Goal: Information Seeking & Learning: Learn about a topic

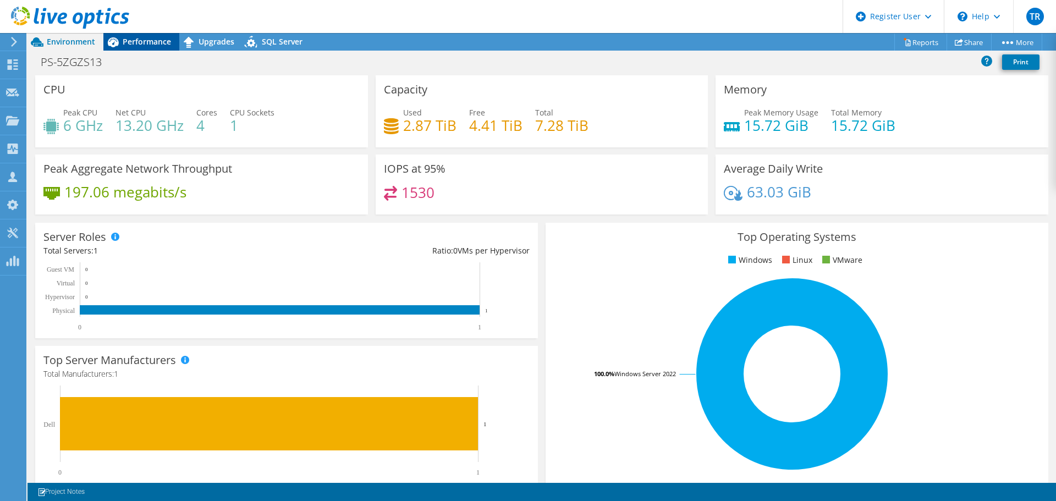
click at [135, 42] on span "Performance" at bounding box center [147, 41] width 48 height 10
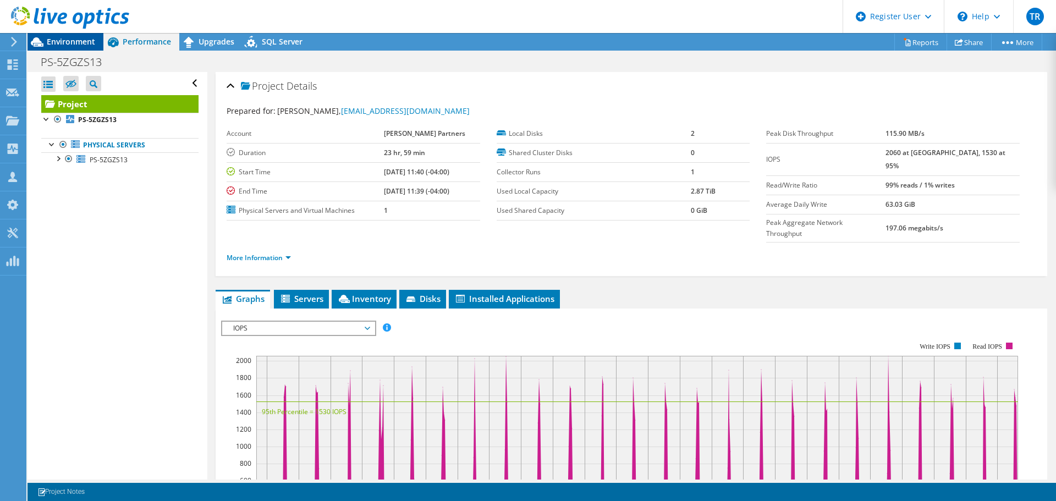
click at [81, 39] on span "Environment" at bounding box center [71, 41] width 48 height 10
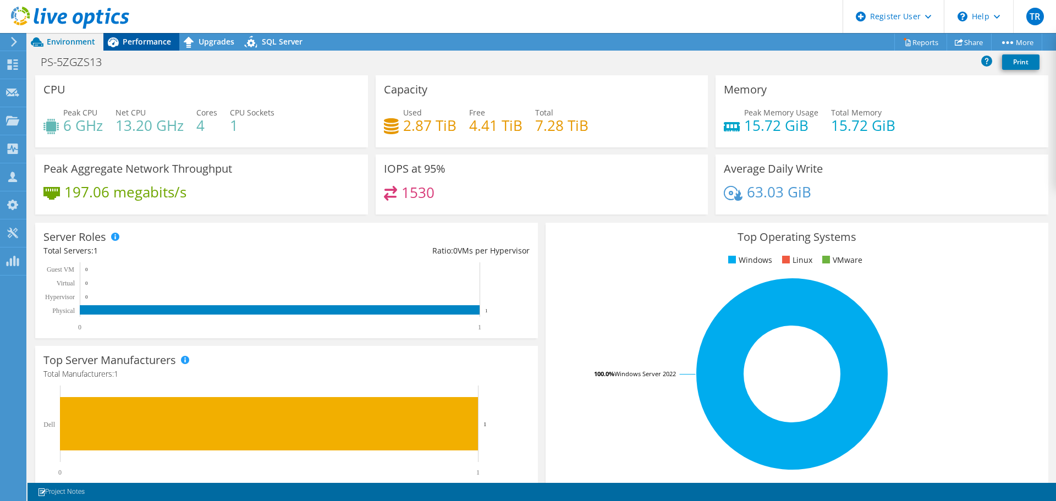
click at [150, 43] on span "Performance" at bounding box center [147, 41] width 48 height 10
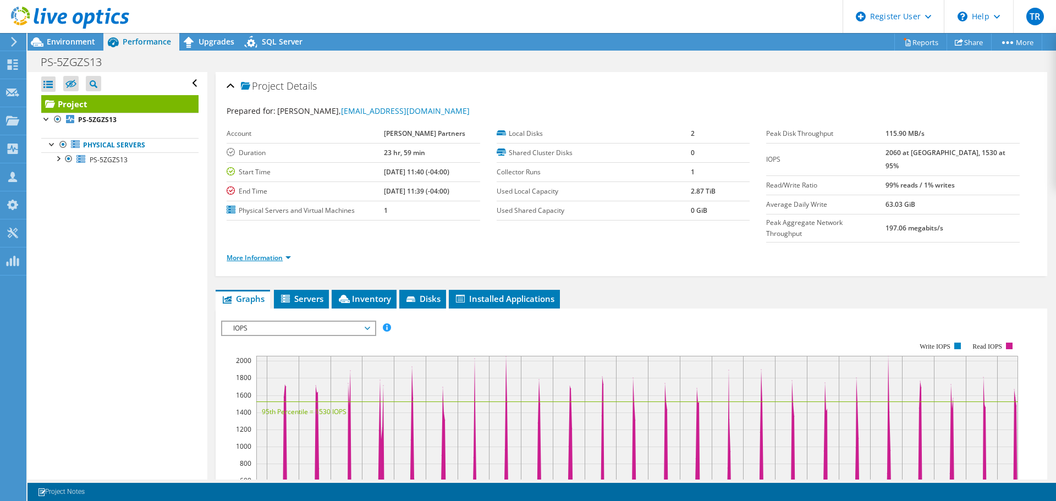
click at [283, 253] on link "More Information" at bounding box center [259, 257] width 64 height 9
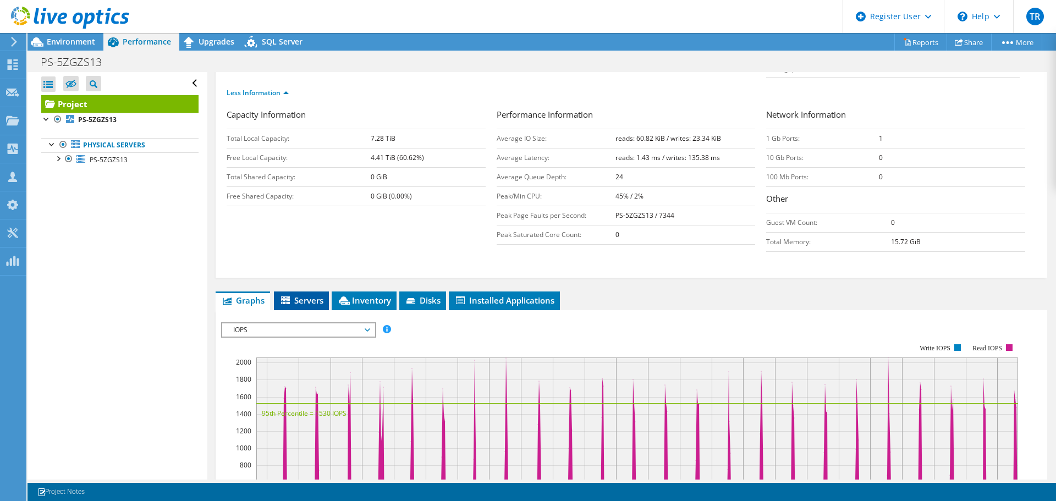
click at [317, 295] on span "Servers" at bounding box center [301, 300] width 44 height 11
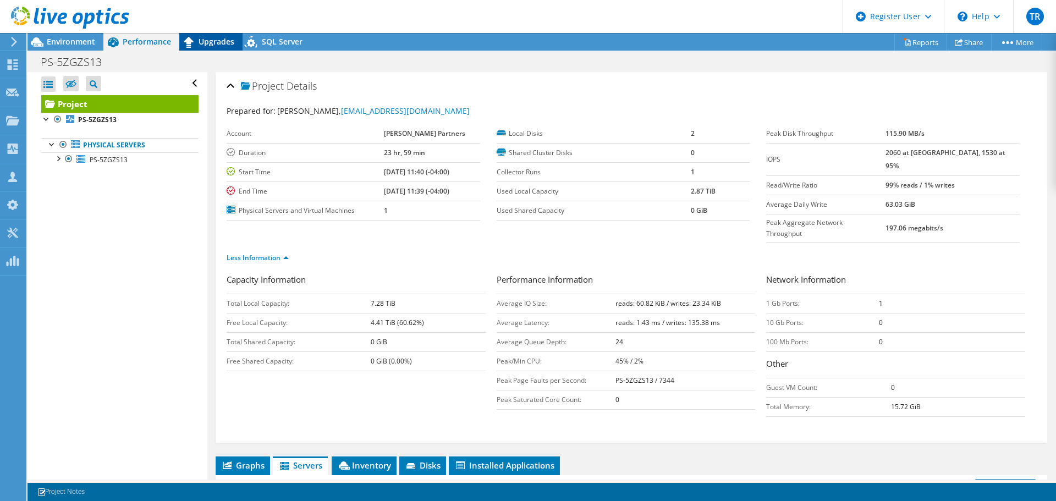
click at [217, 40] on span "Upgrades" at bounding box center [217, 41] width 36 height 10
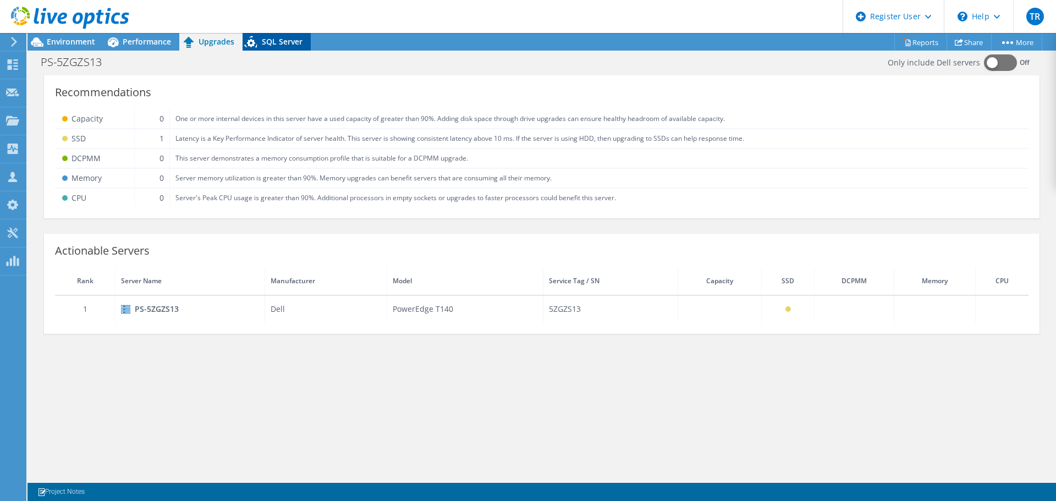
click at [279, 47] on div "SQL Server" at bounding box center [277, 42] width 68 height 18
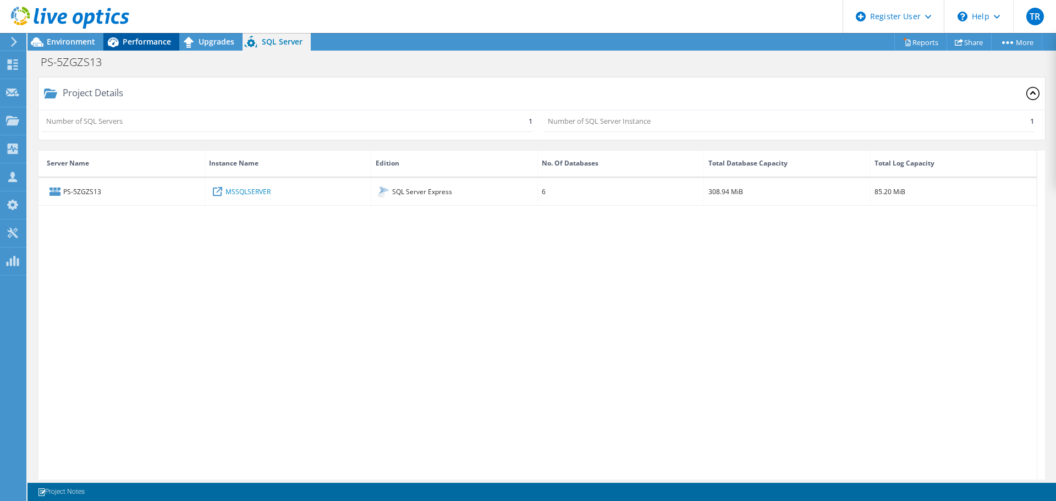
click at [142, 41] on span "Performance" at bounding box center [147, 41] width 48 height 10
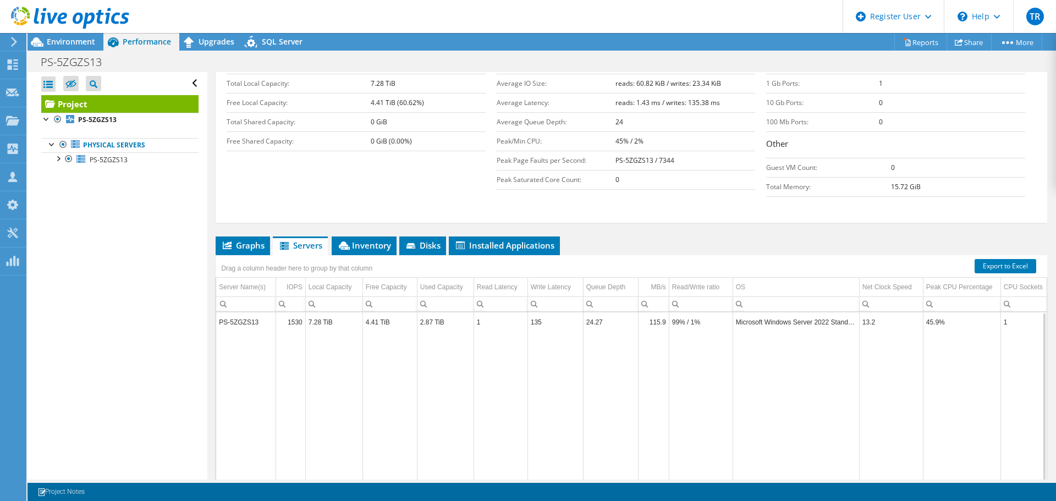
drag, startPoint x: 352, startPoint y: 465, endPoint x: 219, endPoint y: 338, distance: 184.0
click at [185, 434] on body "TR Dell User Timothy Raiber Timothy.Raiber@dell.com Dell My Profile Log Out \n …" at bounding box center [528, 250] width 1056 height 501
click at [383, 240] on span "Inventory" at bounding box center [364, 245] width 54 height 11
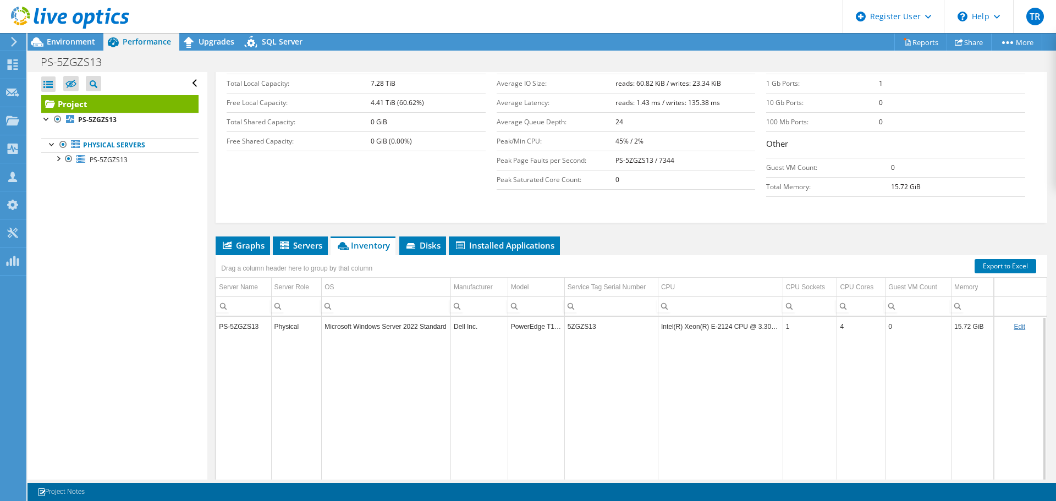
click at [573, 317] on td "5ZGZS13" at bounding box center [611, 326] width 94 height 19
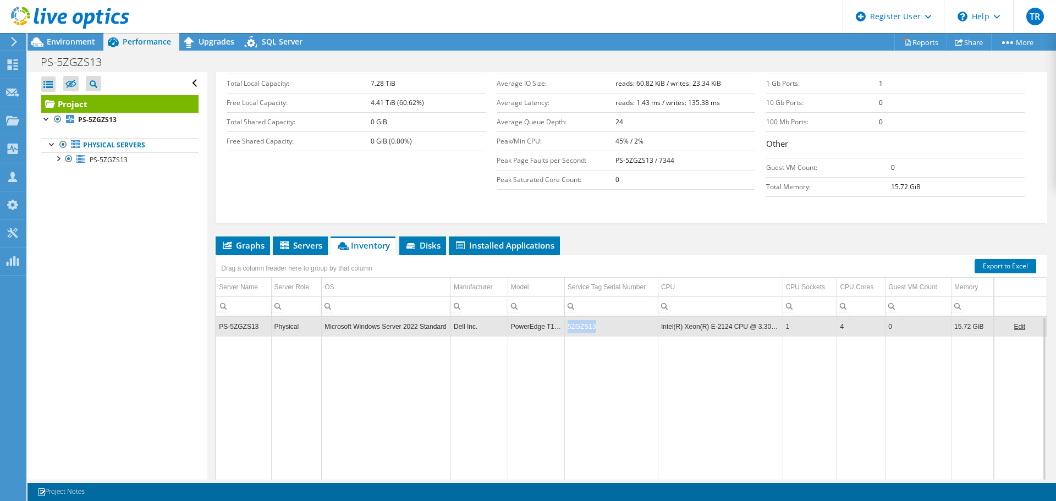
click at [573, 317] on td "5ZGZS13" at bounding box center [611, 326] width 94 height 19
copy td "5ZGZS13"
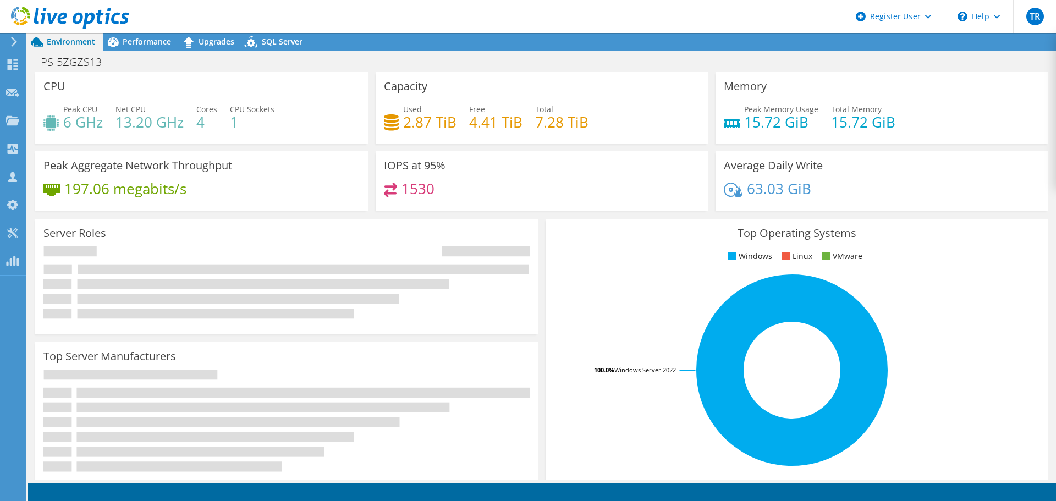
click at [160, 51] on div "PS-5ZGZS13 Print" at bounding box center [542, 61] width 1029 height 21
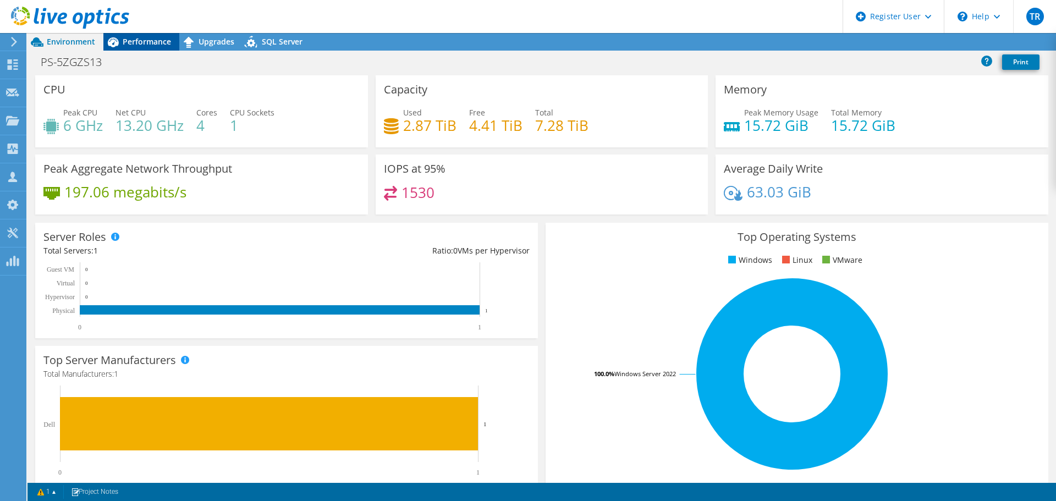
click at [156, 37] on span "Performance" at bounding box center [147, 41] width 48 height 10
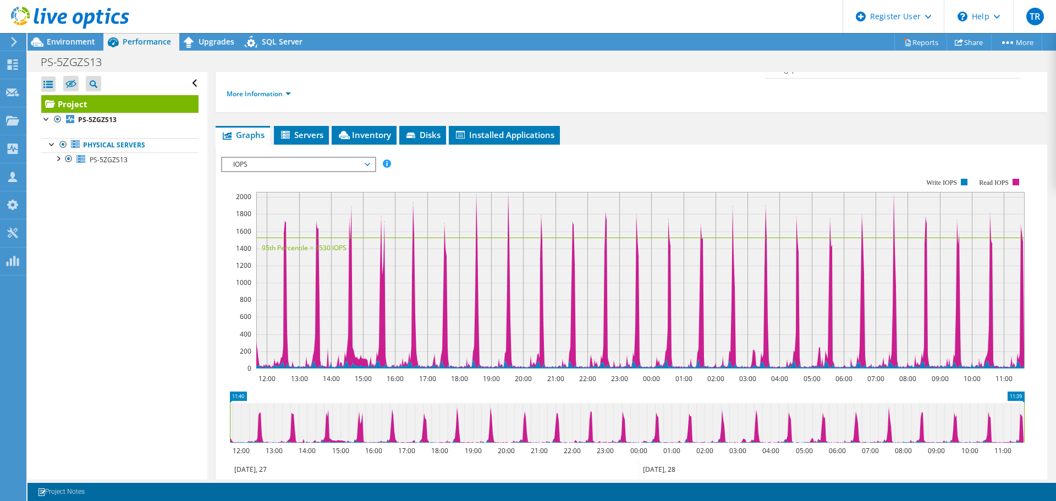
scroll to position [165, 0]
click at [264, 157] on span "IOPS" at bounding box center [298, 163] width 141 height 13
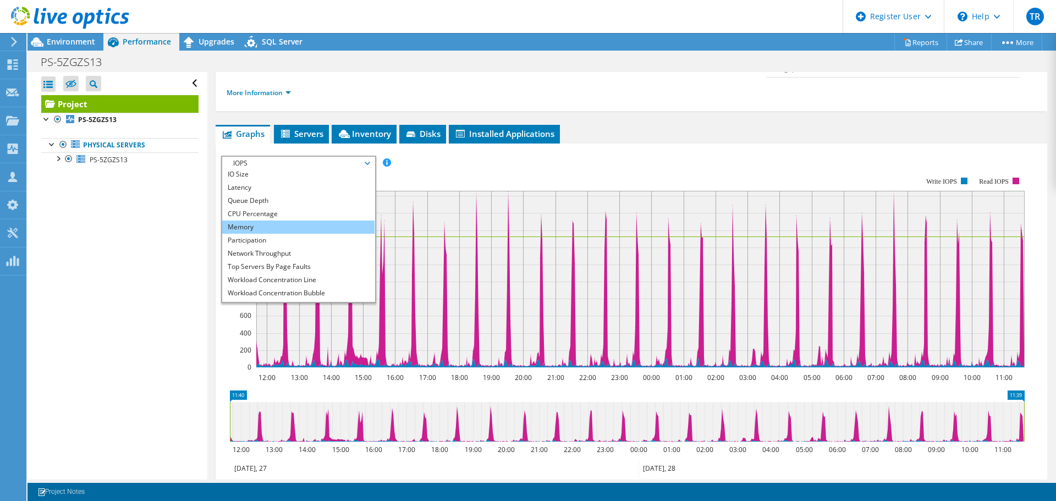
scroll to position [40, 0]
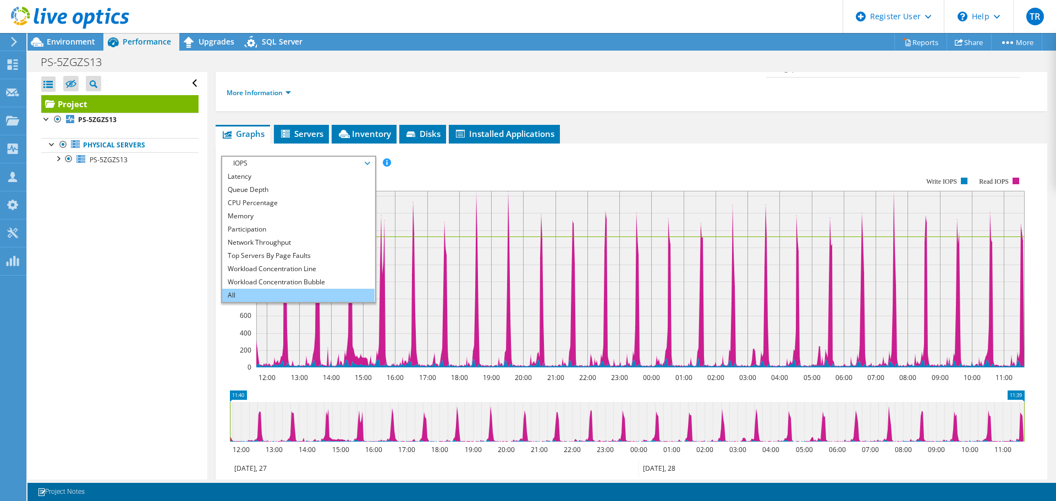
click at [257, 289] on li "All" at bounding box center [298, 295] width 152 height 13
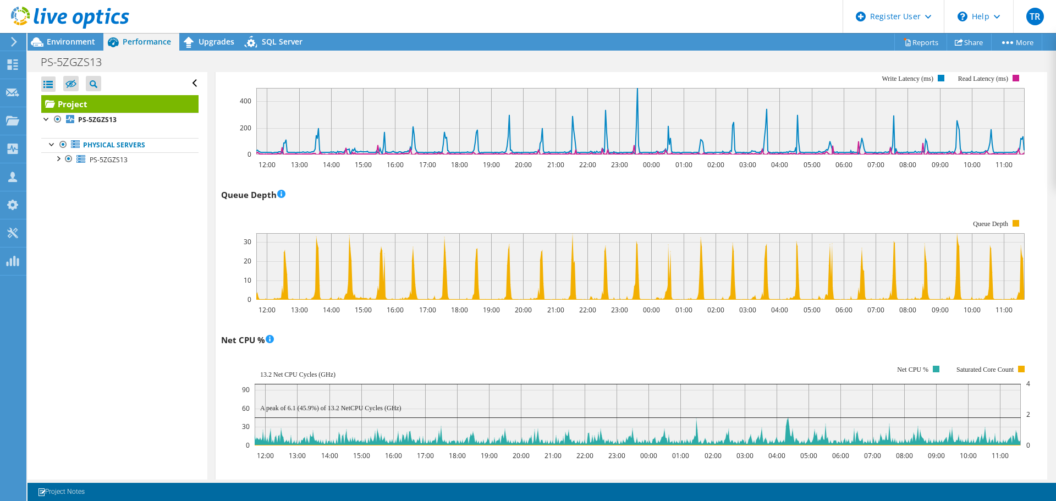
scroll to position [660, 0]
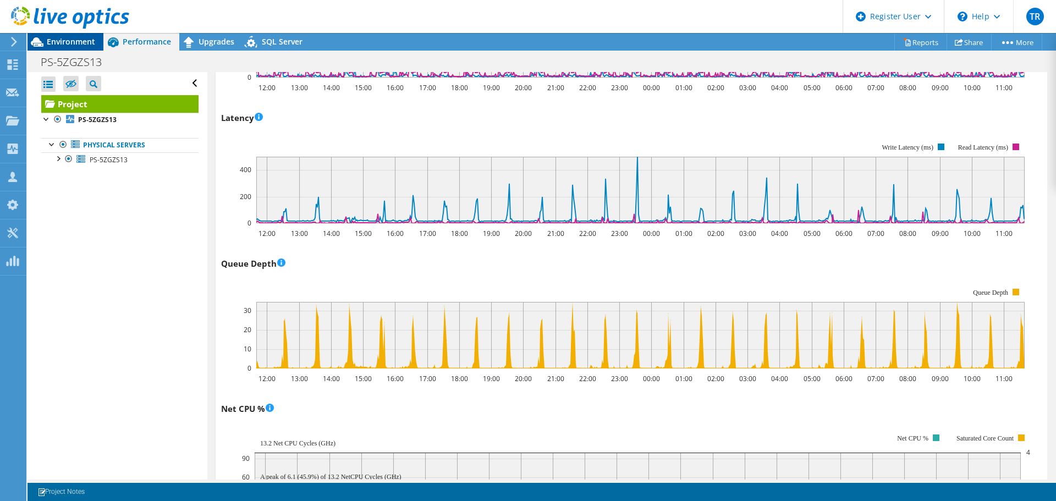
click at [80, 39] on span "Environment" at bounding box center [71, 41] width 48 height 10
